Goal: Transaction & Acquisition: Purchase product/service

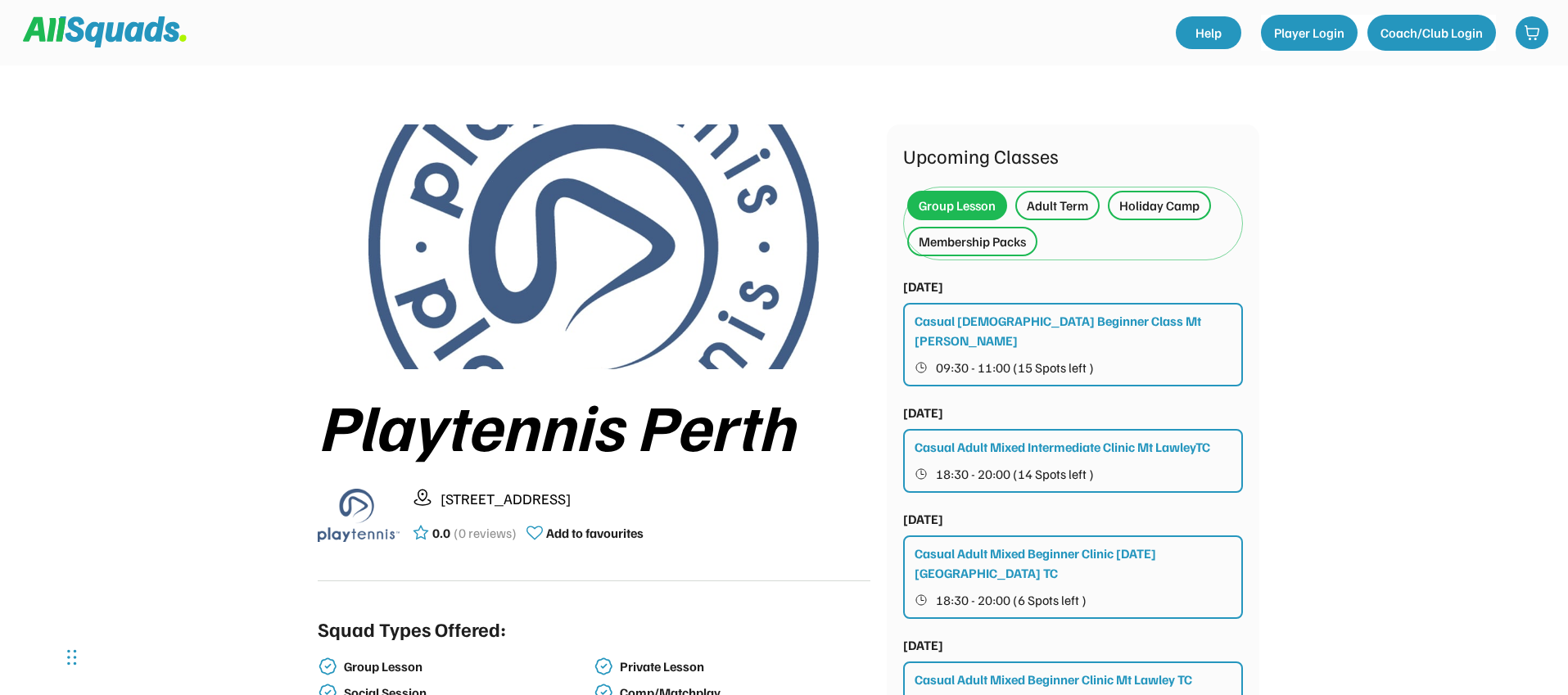
click at [1062, 196] on div "Adult Term" at bounding box center [1057, 205] width 62 height 19
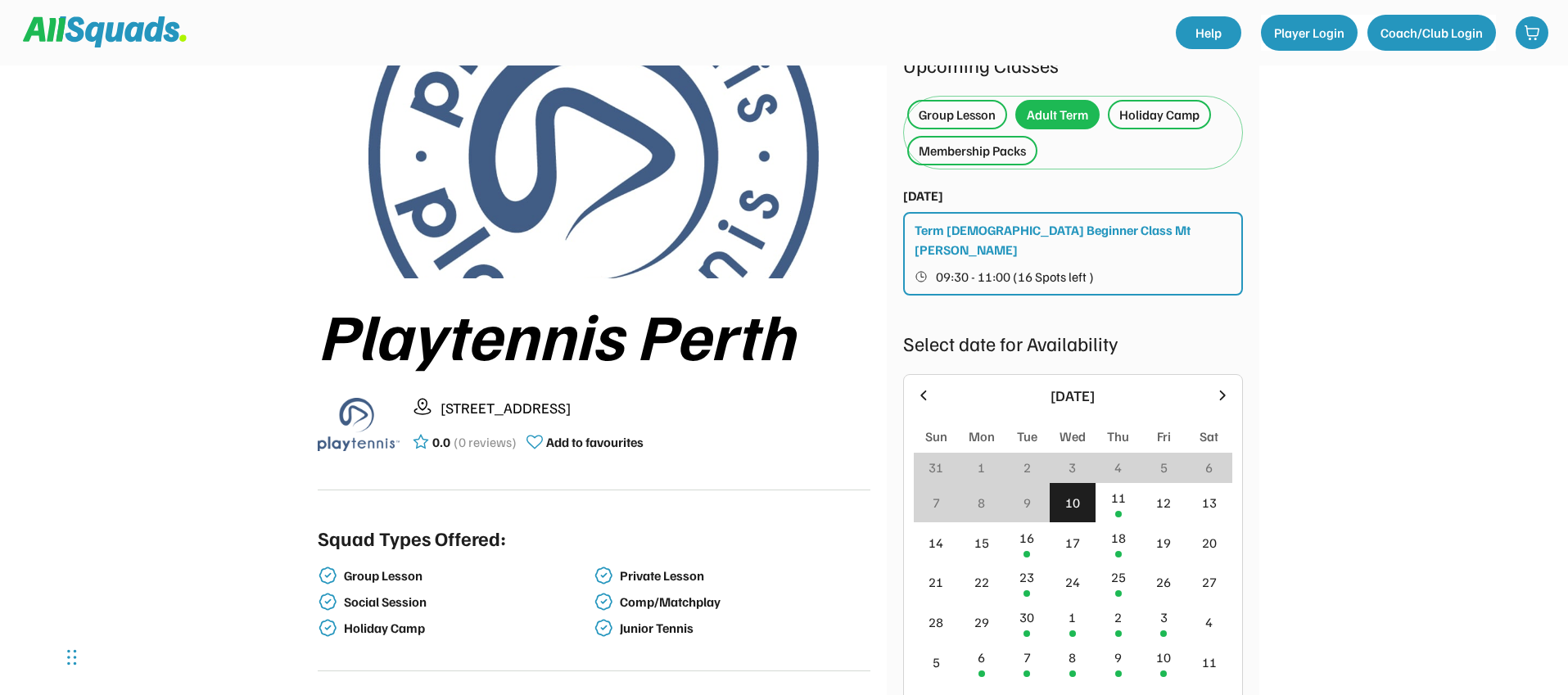
scroll to position [8, 0]
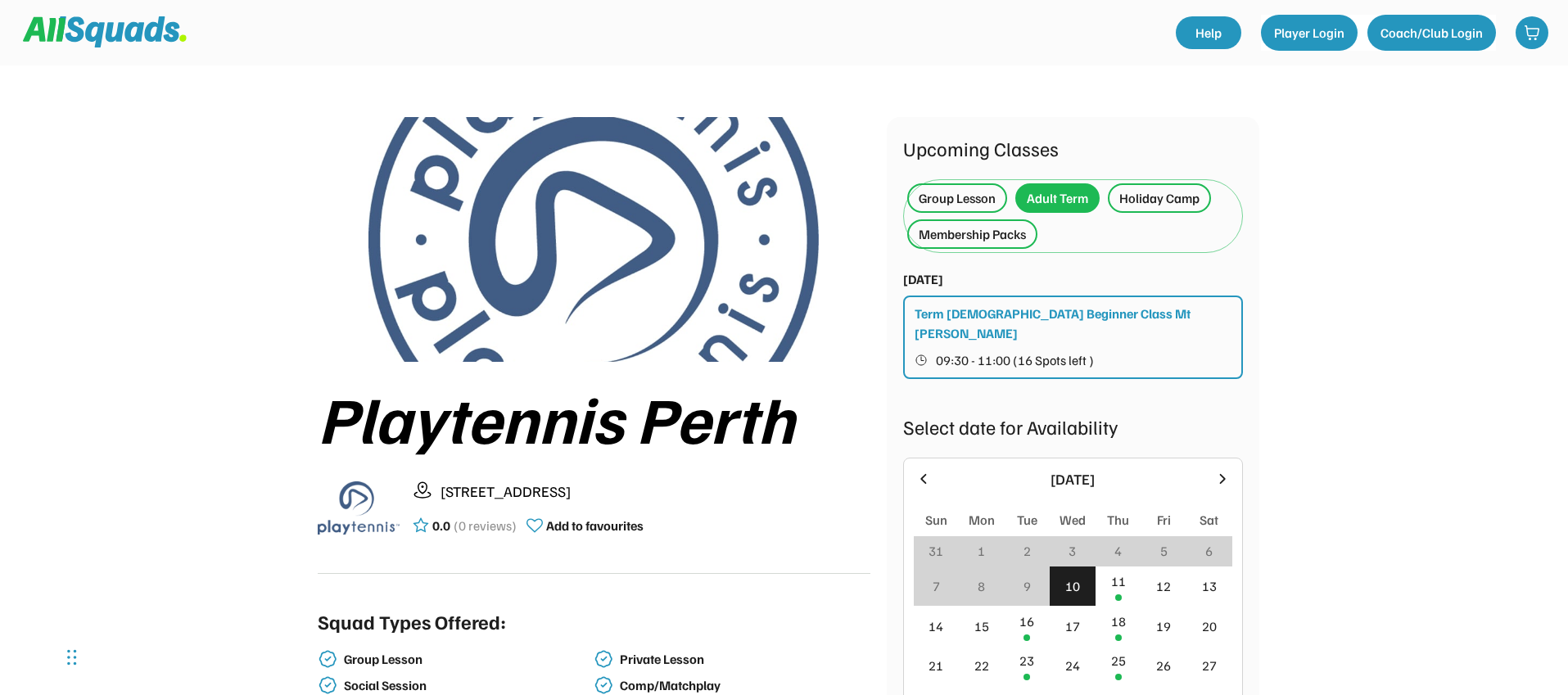
click at [948, 198] on div "Group Lesson" at bounding box center [957, 198] width 77 height 19
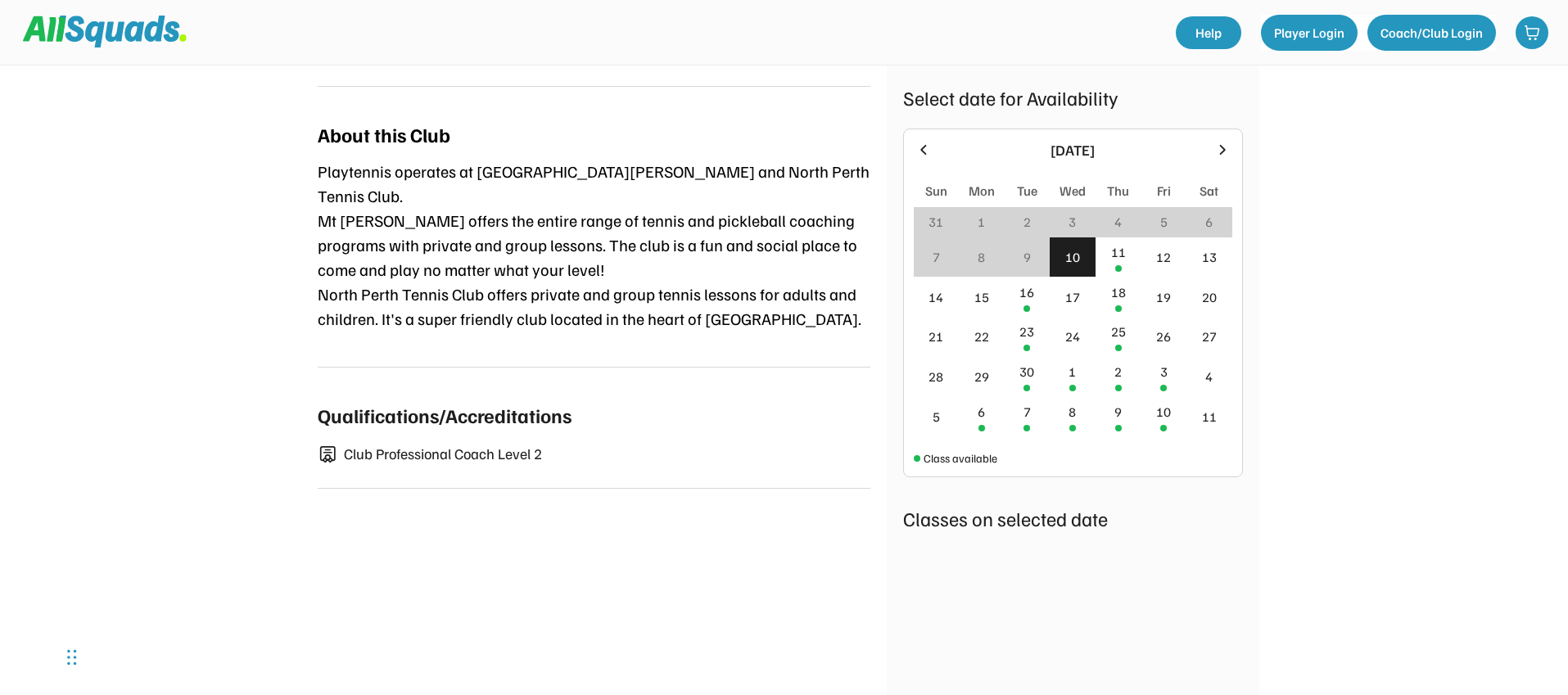
scroll to position [630, 0]
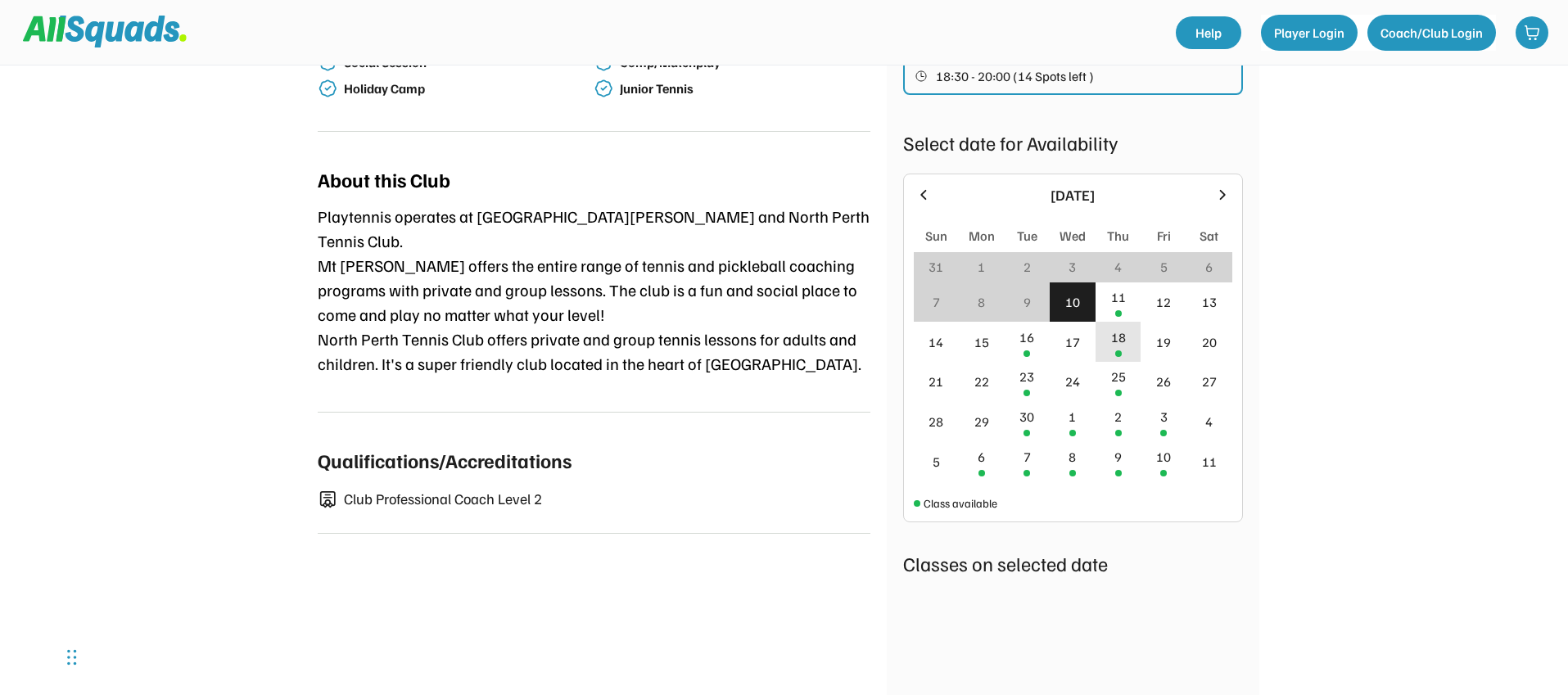
click at [1118, 350] on div at bounding box center [1118, 353] width 7 height 7
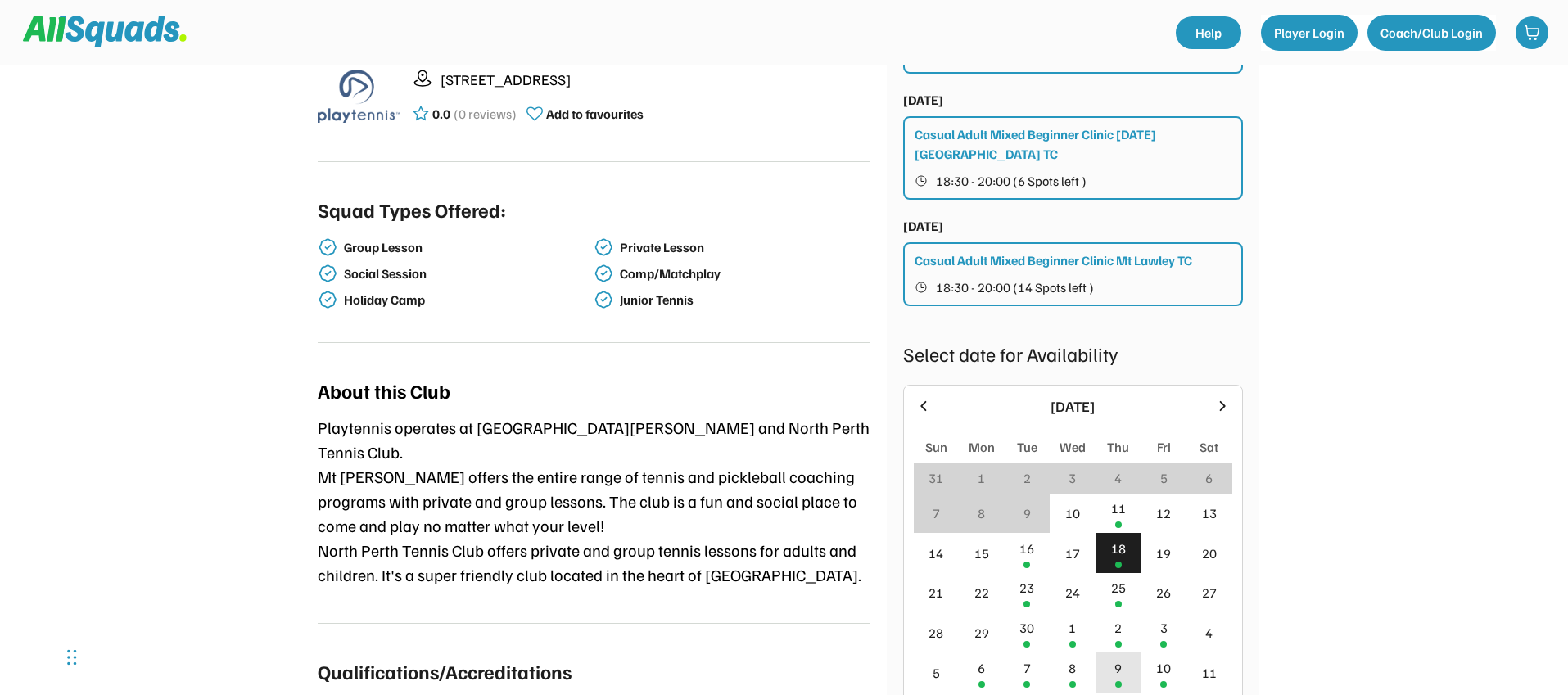
scroll to position [98, 0]
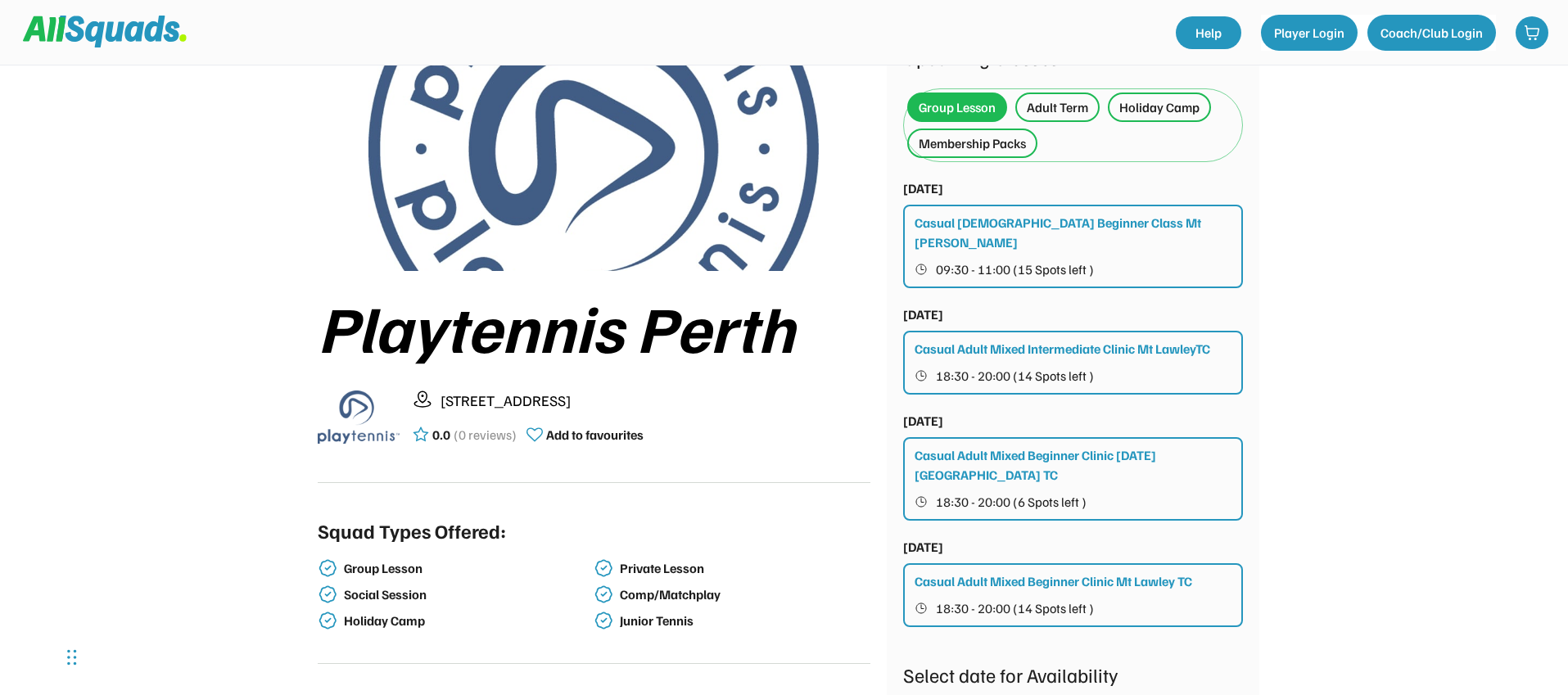
click at [1046, 112] on div "Adult Term" at bounding box center [1057, 107] width 62 height 19
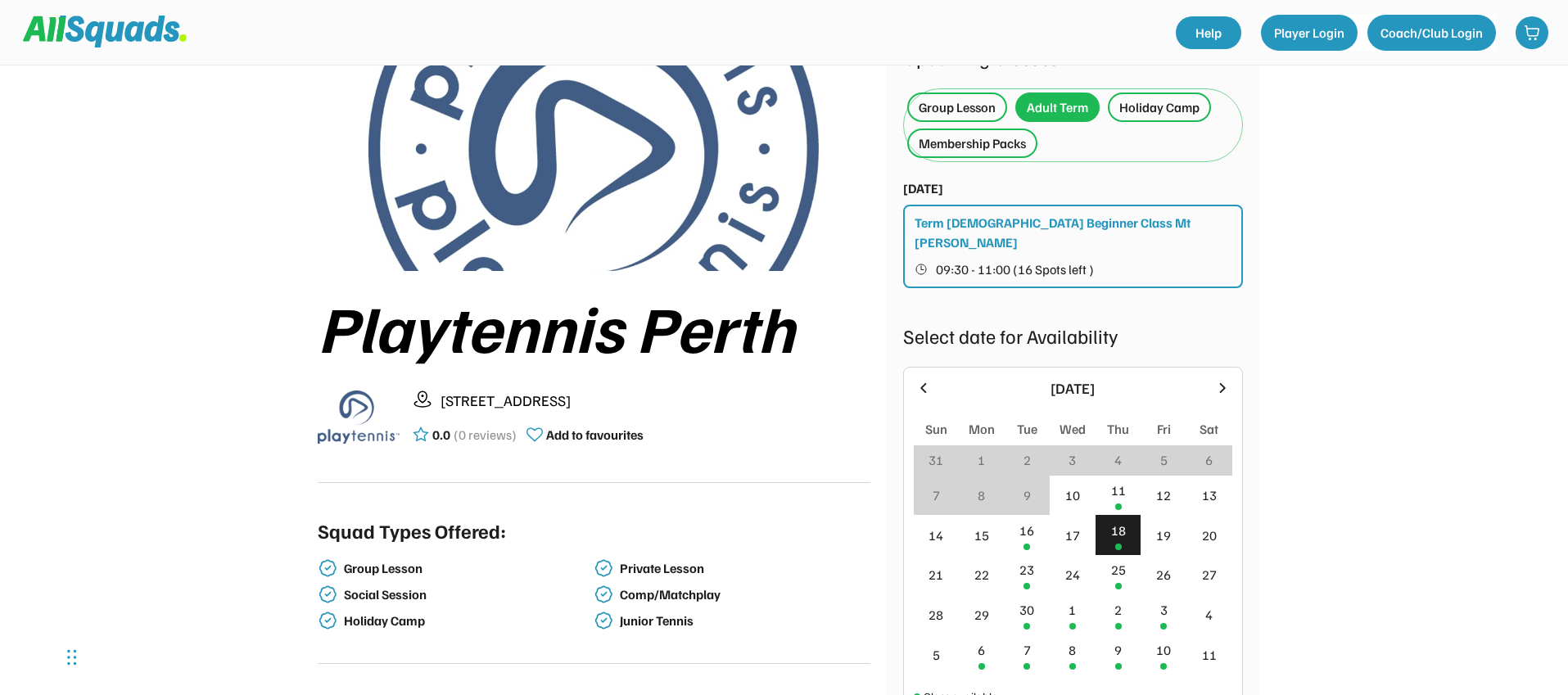
click at [1186, 106] on div "Holiday Camp" at bounding box center [1159, 107] width 80 height 19
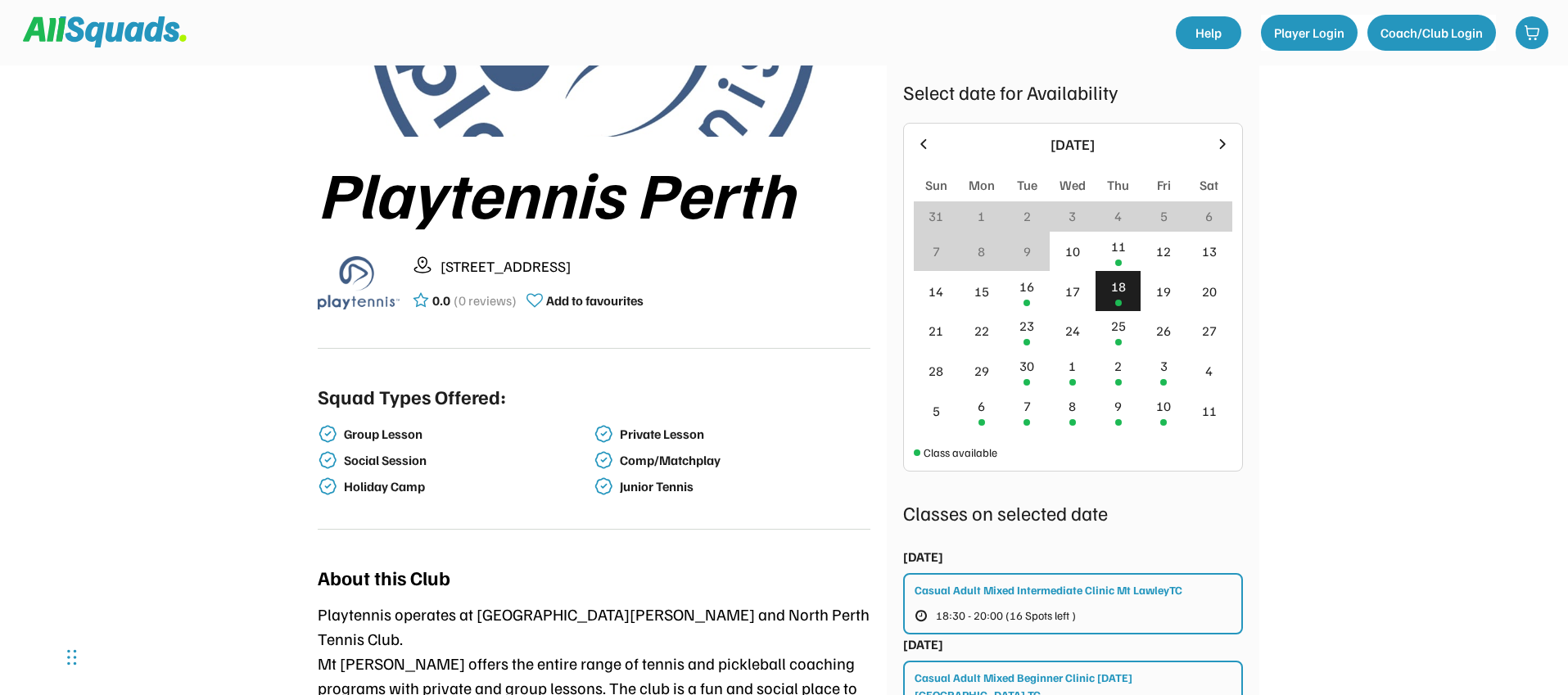
scroll to position [29, 0]
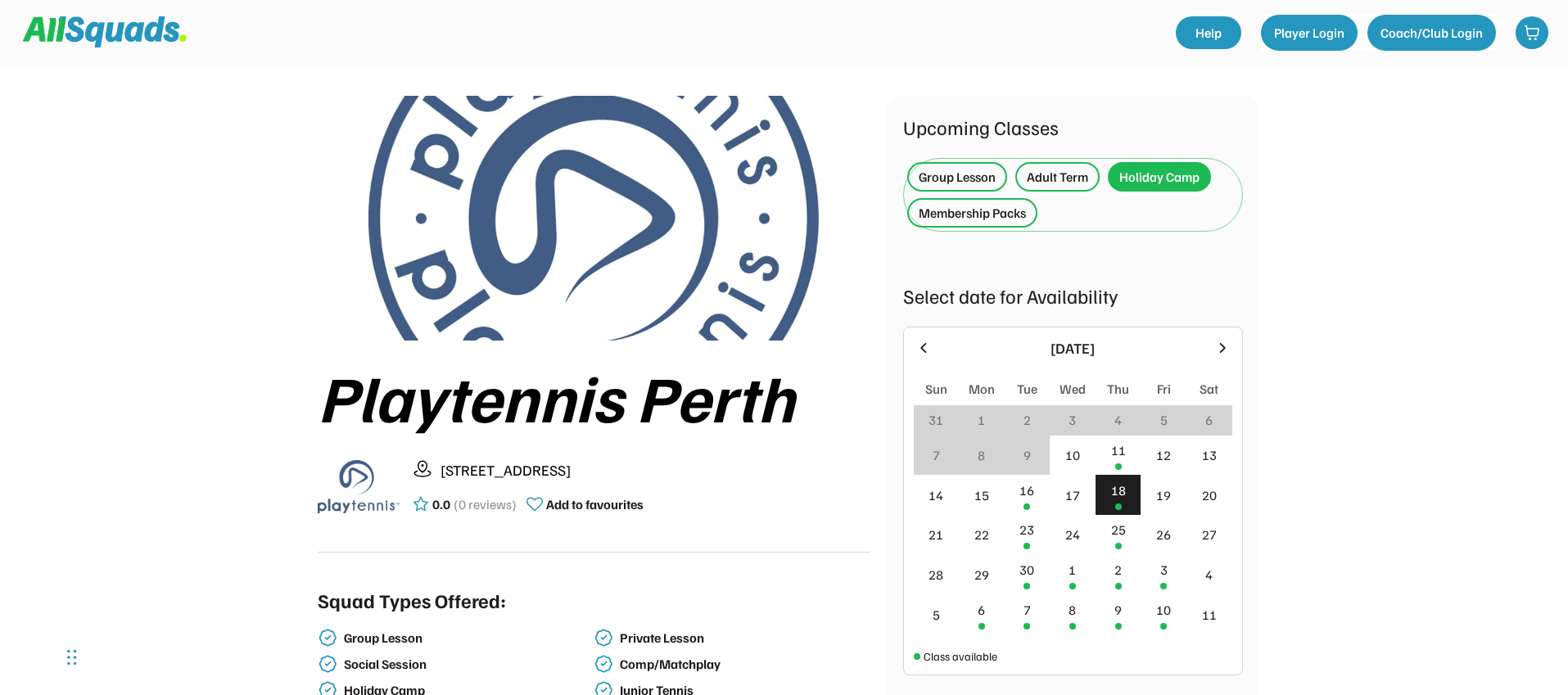
click at [991, 206] on div "Membership Packs" at bounding box center [973, 212] width 108 height 19
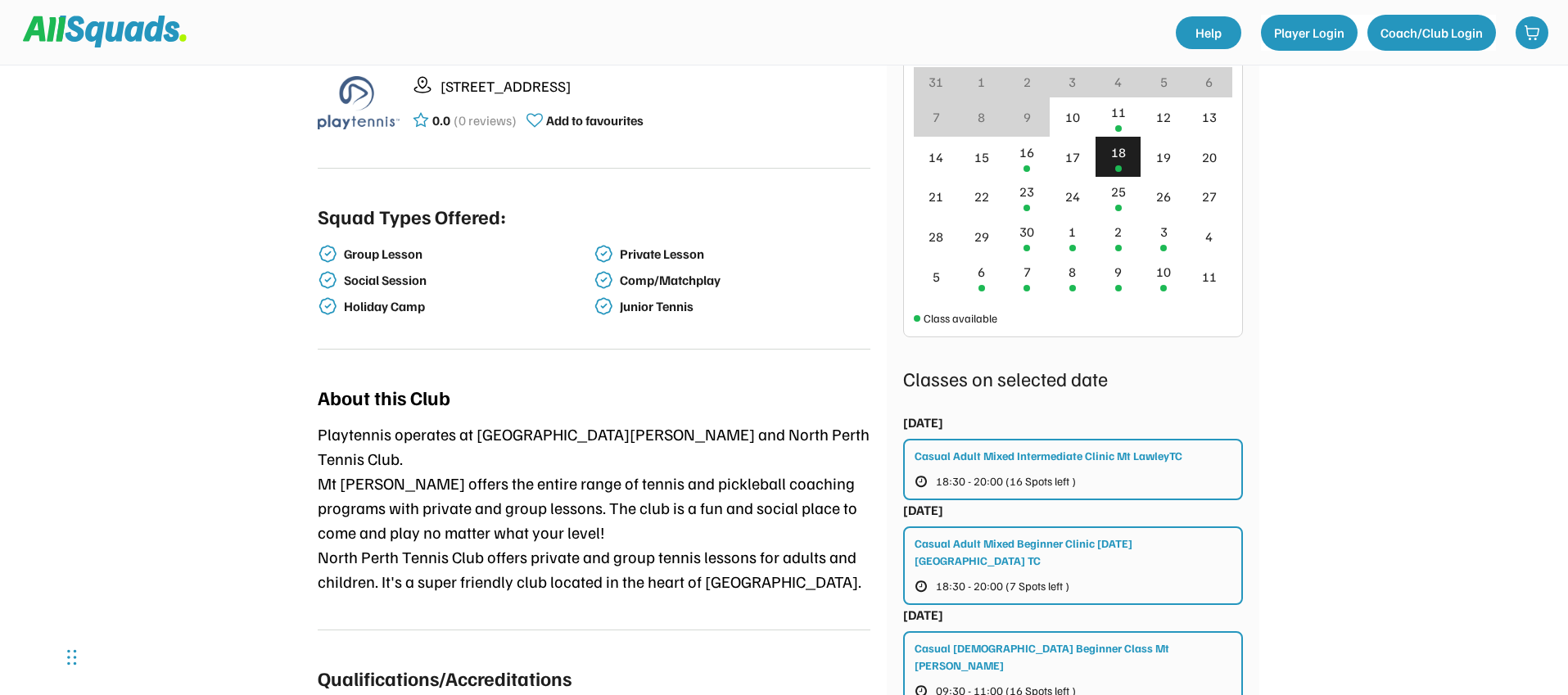
scroll to position [399, 0]
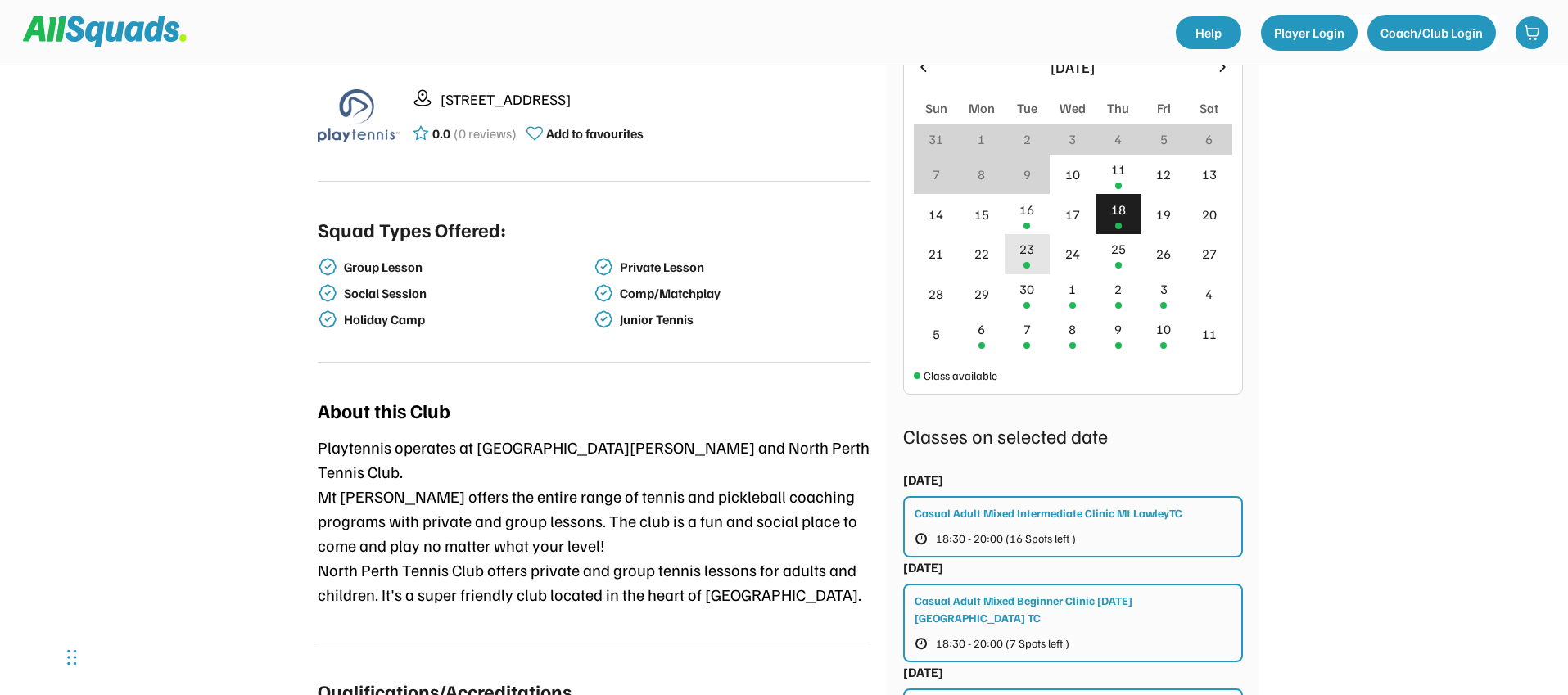
click at [1030, 250] on div "23" at bounding box center [1026, 249] width 14 height 19
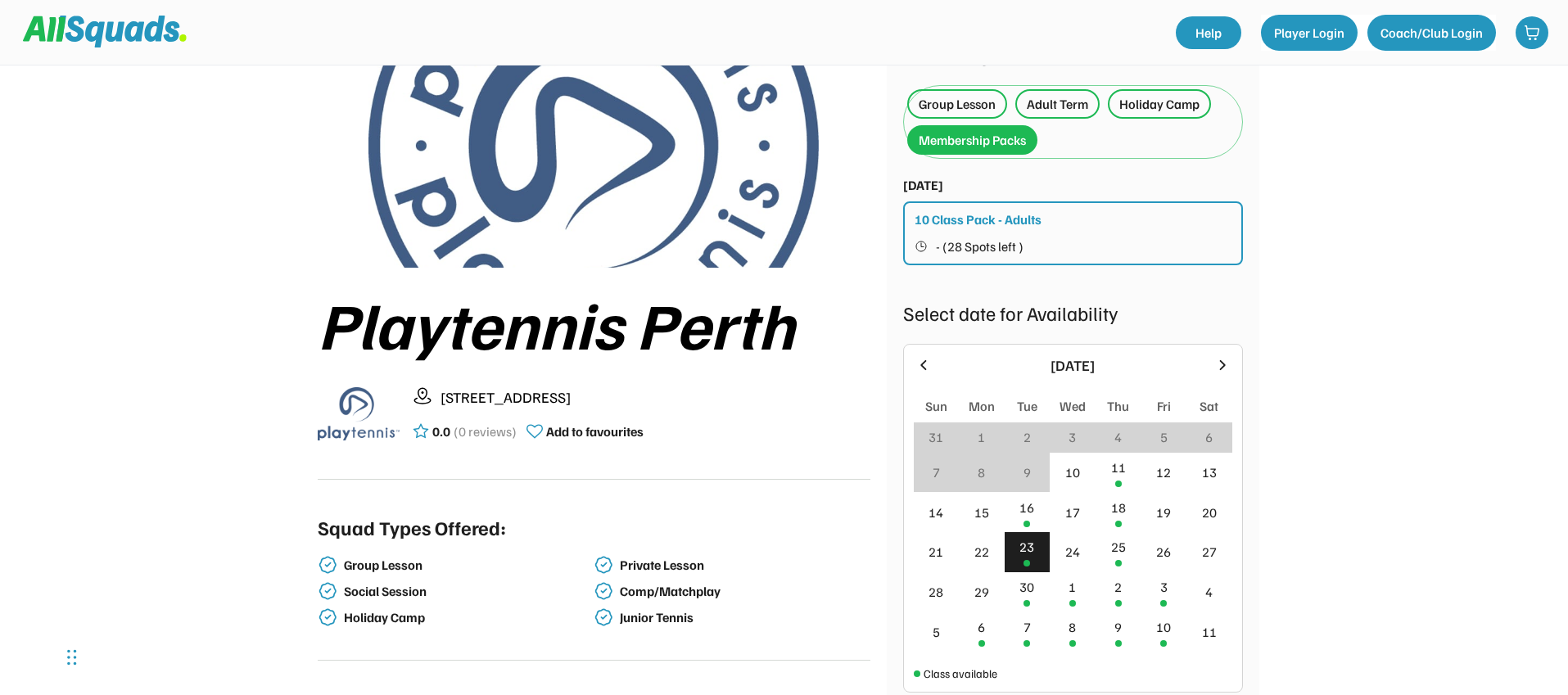
scroll to position [144, 0]
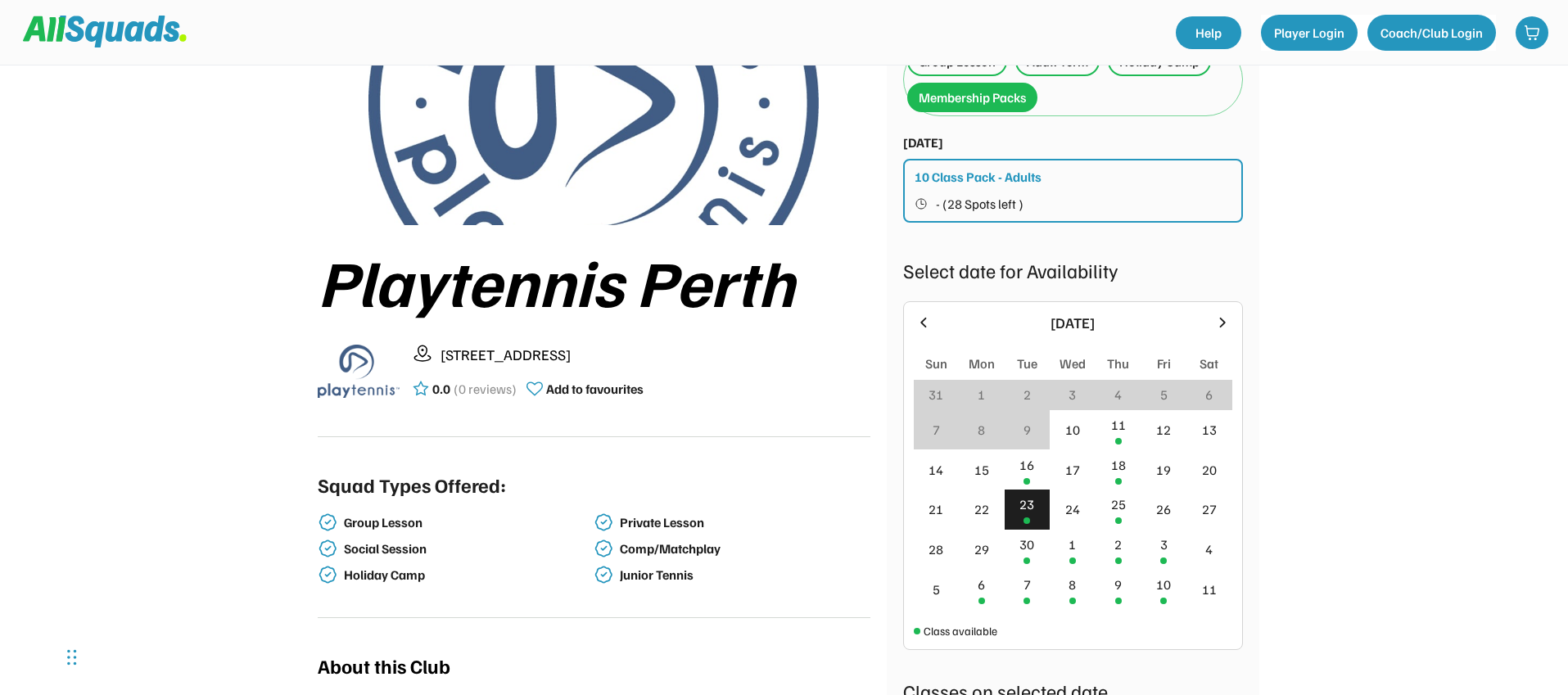
click at [1044, 211] on button "- (28 Spots left )" at bounding box center [1074, 204] width 318 height 21
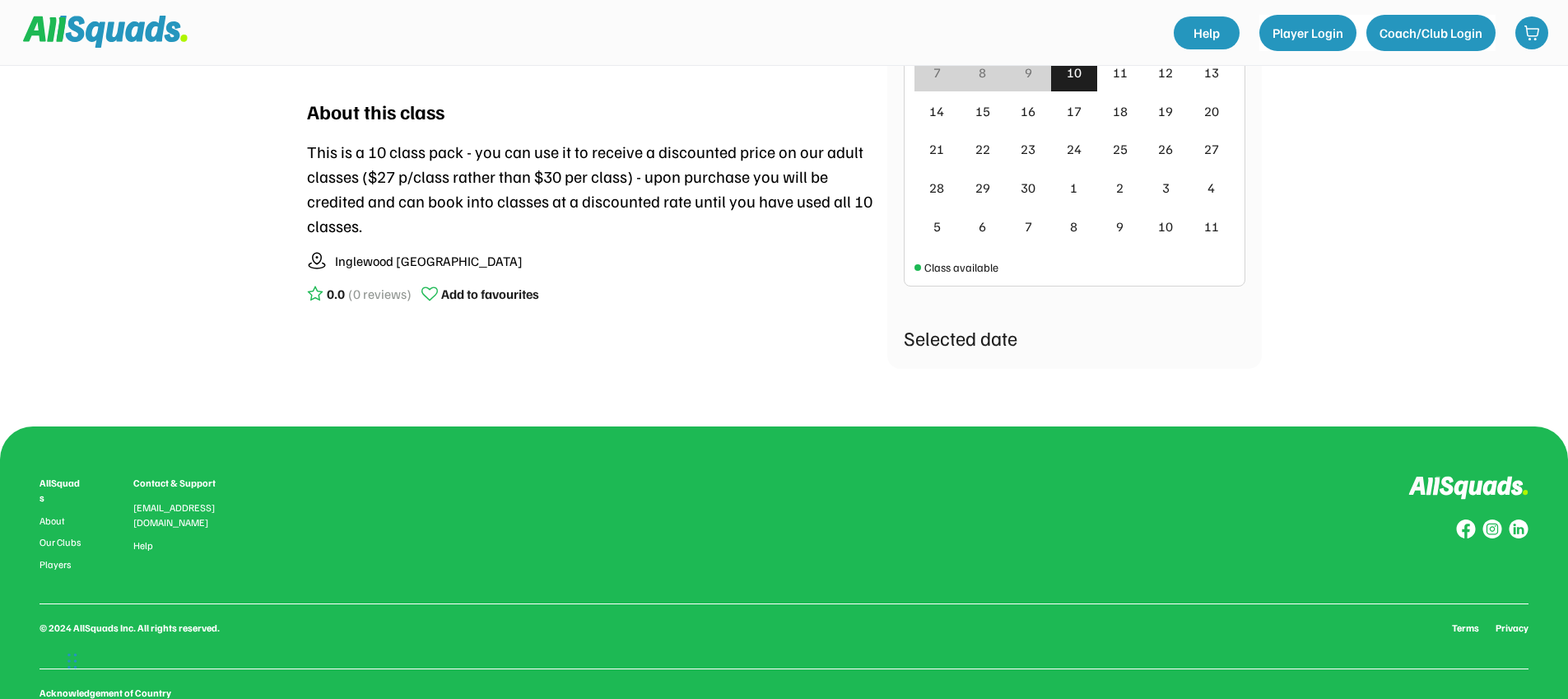
scroll to position [544, 0]
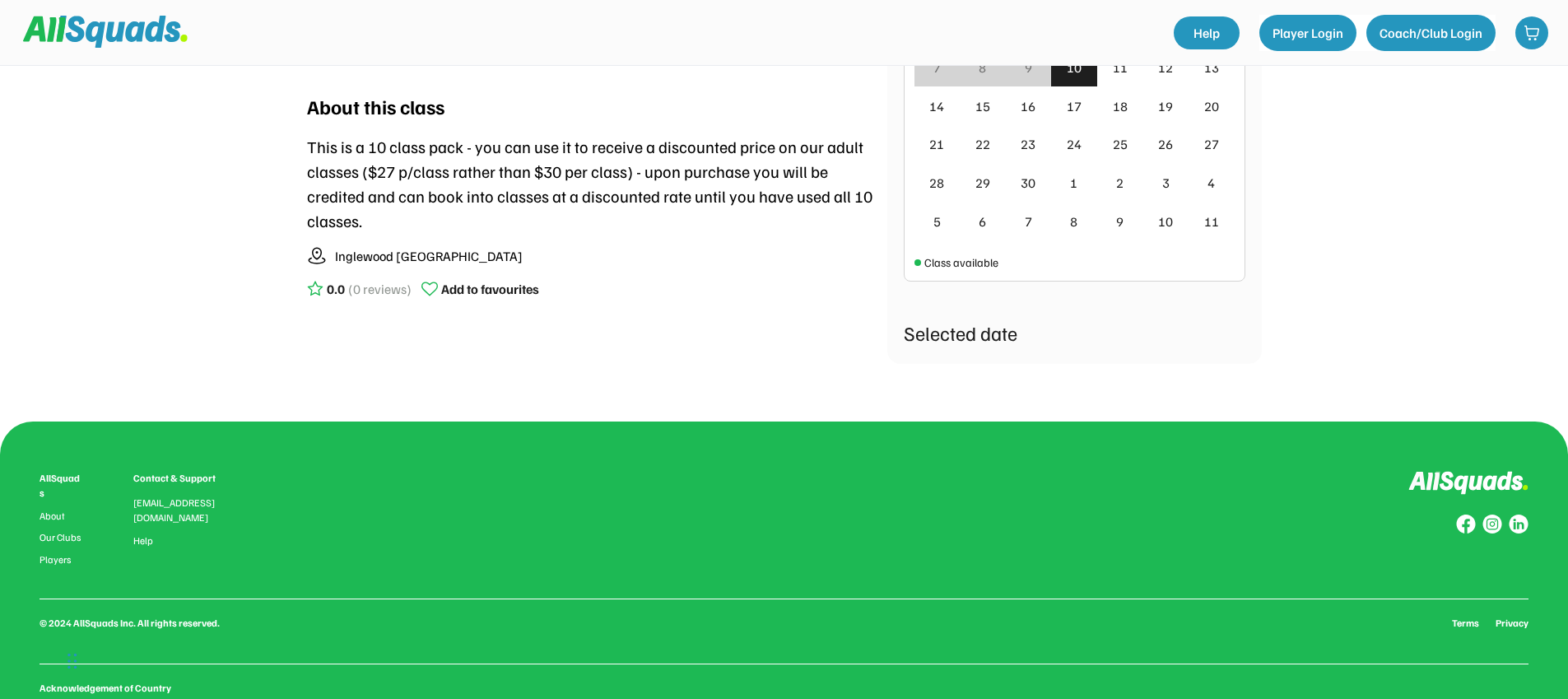
click at [554, 156] on div "This is a 10 class pack - you can use it to receive a discounted price on our a…" at bounding box center [597, 184] width 580 height 99
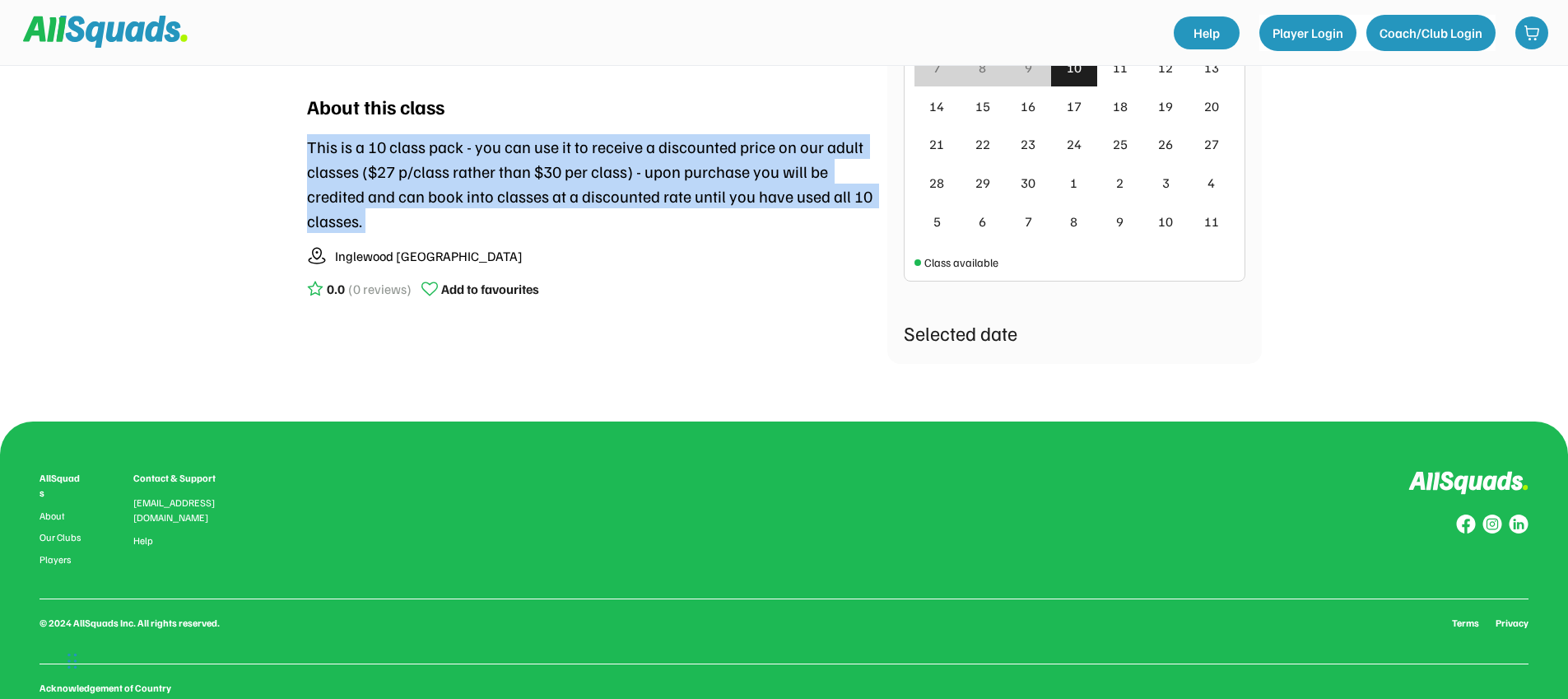
click at [554, 156] on div "This is a 10 class pack - you can use it to receive a discounted price on our a…" at bounding box center [597, 184] width 580 height 99
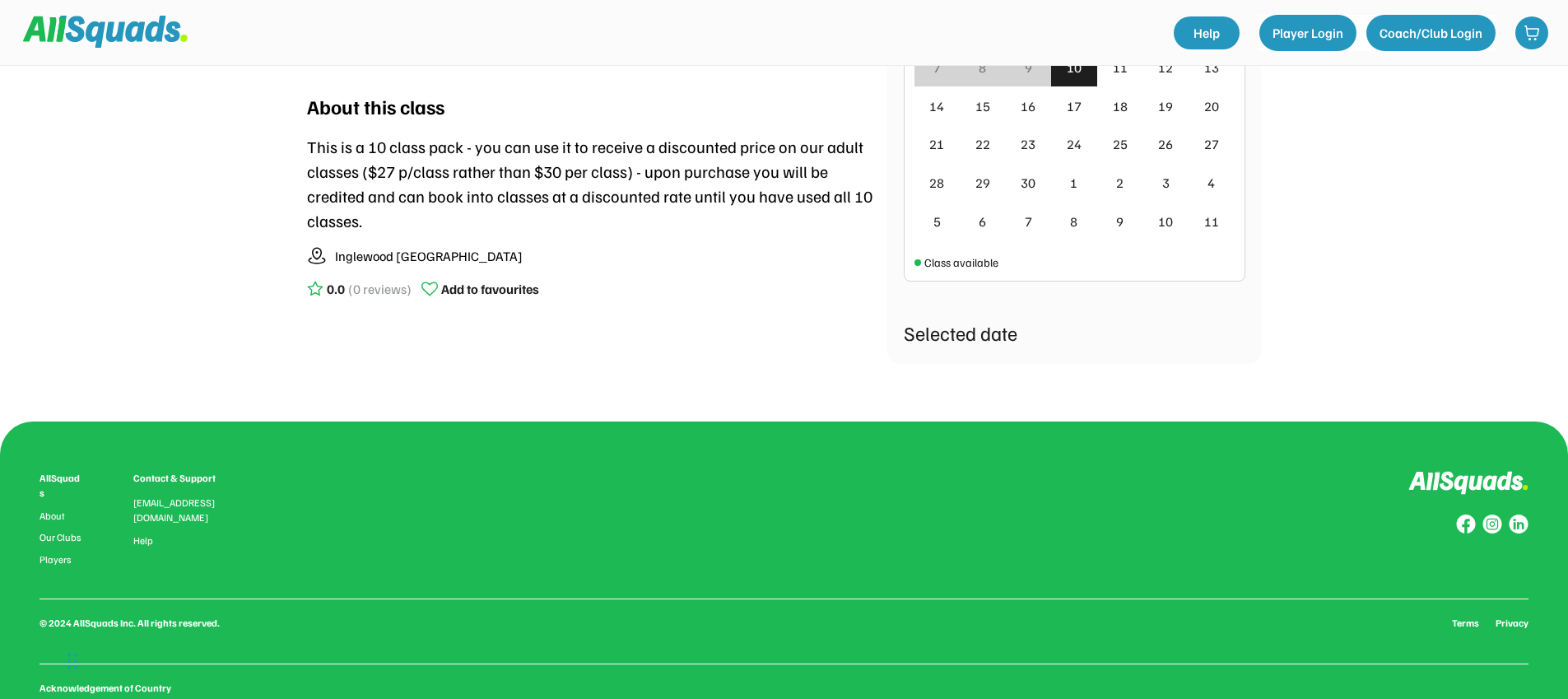
drag, startPoint x: 636, startPoint y: 176, endPoint x: 641, endPoint y: 216, distance: 40.3
click at [641, 216] on div "About this class This is a 10 class pack - you can use it to receive a discount…" at bounding box center [597, 198] width 580 height 248
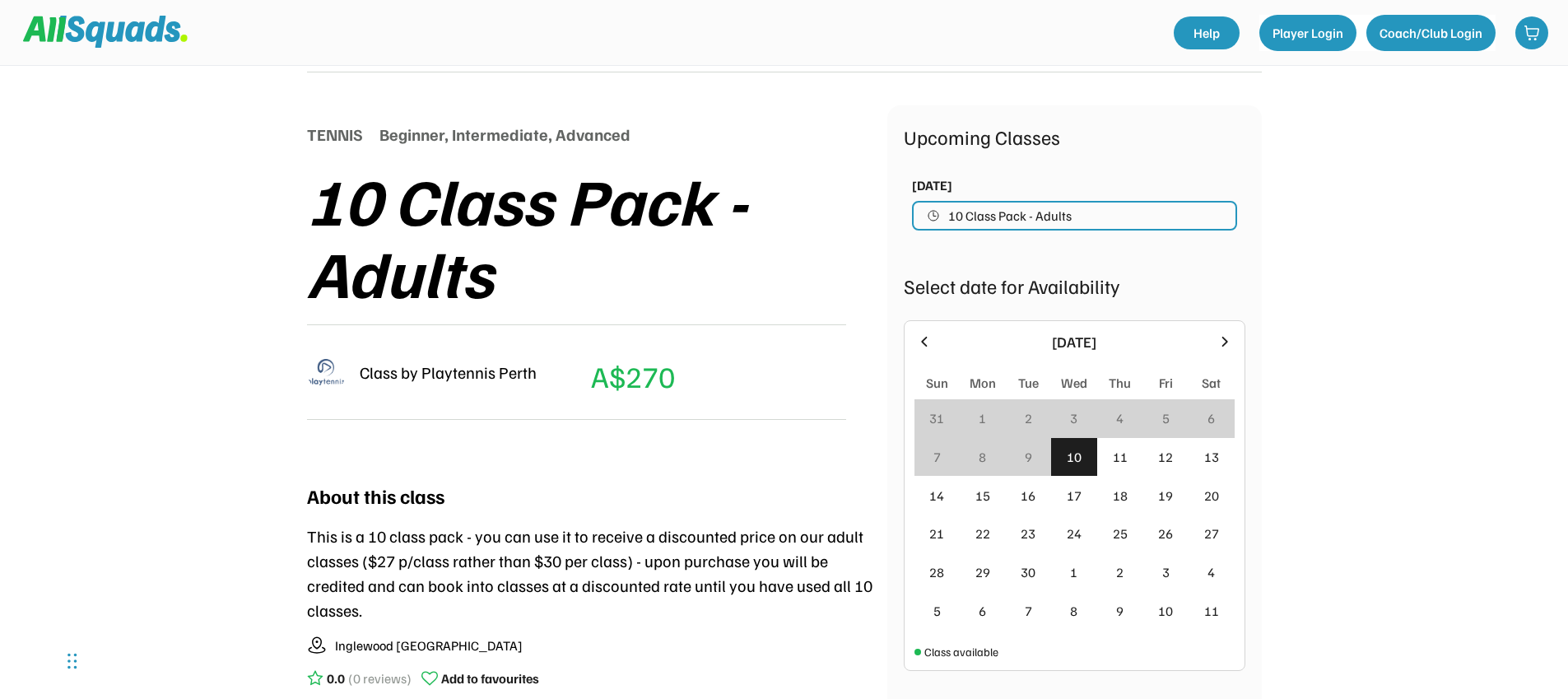
scroll to position [0, 0]
